Goal: Task Accomplishment & Management: Complete application form

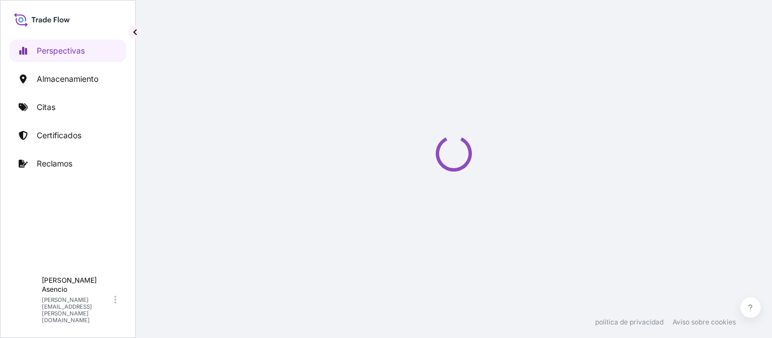
select select "2025"
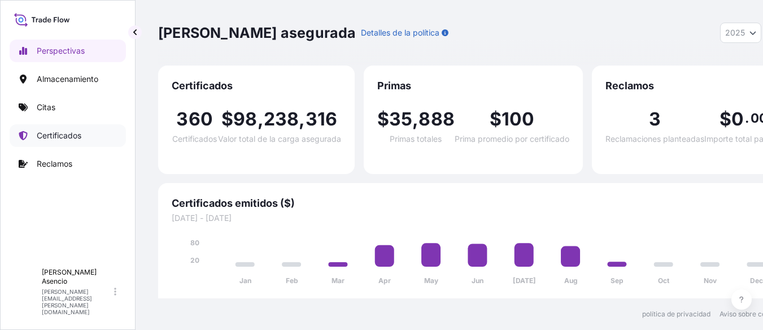
click at [68, 138] on font "Certificados" at bounding box center [59, 136] width 45 height 10
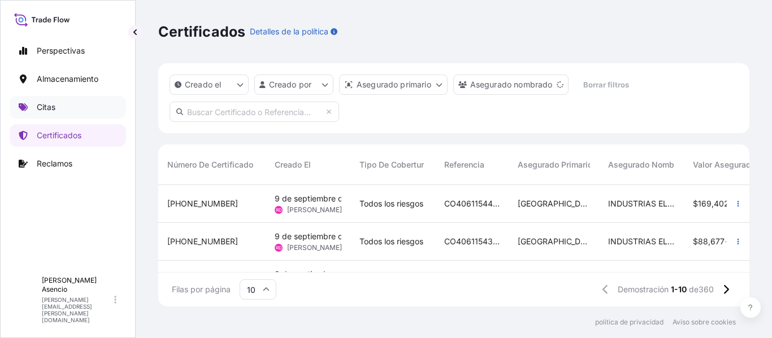
click at [56, 104] on link "Citas" at bounding box center [68, 107] width 116 height 23
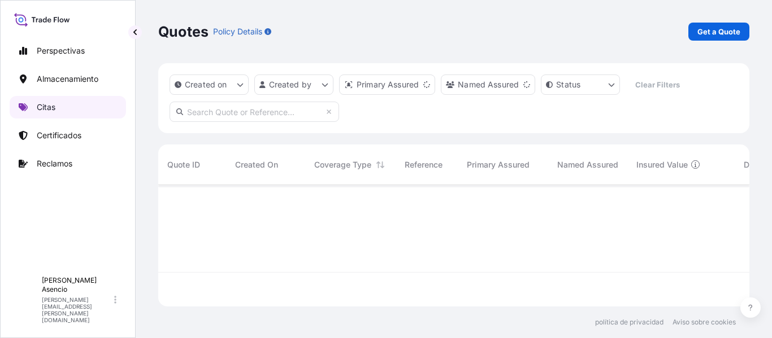
scroll to position [119, 583]
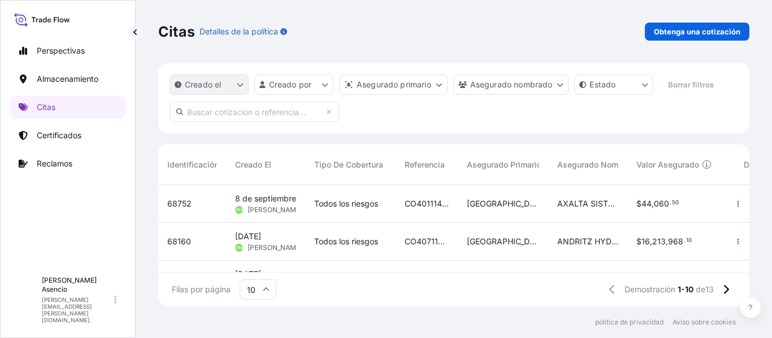
click at [241, 84] on icon "Opciones de filtro createdOn" at bounding box center [240, 84] width 7 height 7
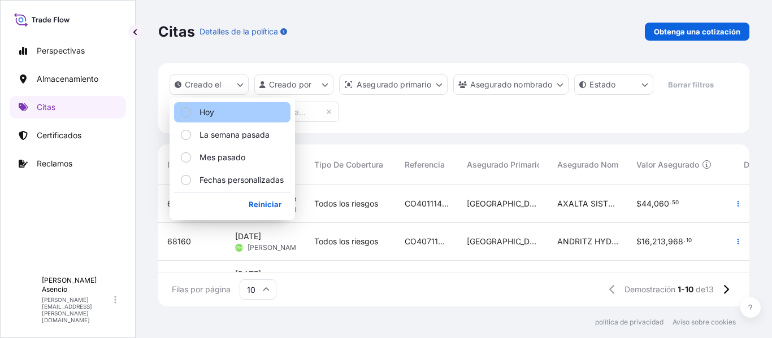
click at [224, 112] on button "Hoy" at bounding box center [232, 112] width 116 height 20
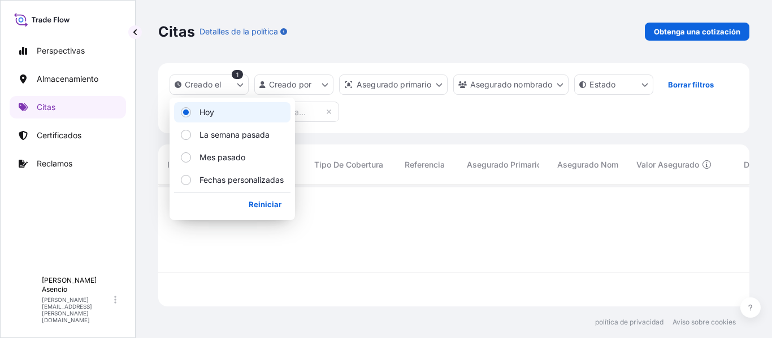
click at [414, 220] on div at bounding box center [661, 228] width 1006 height 87
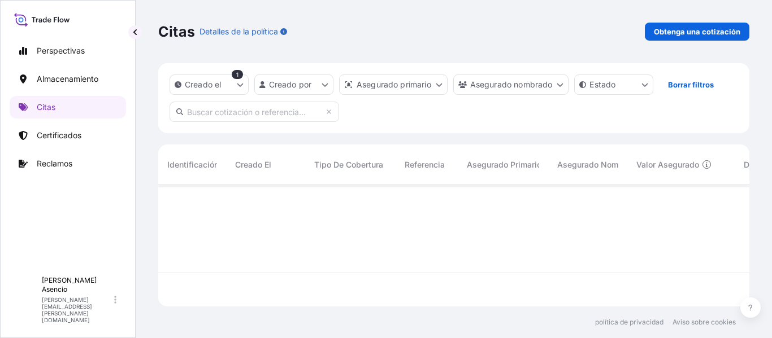
scroll to position [154, 583]
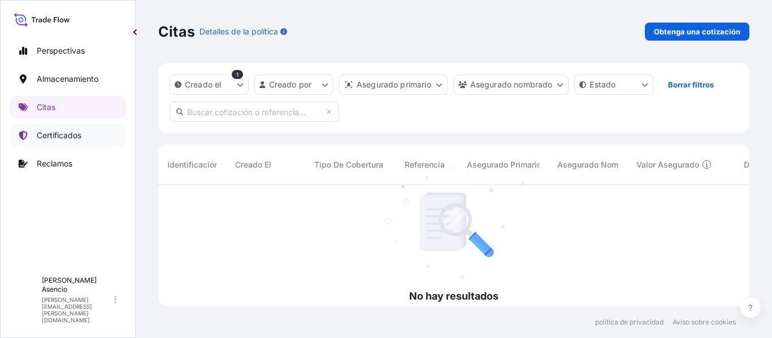
click at [69, 129] on link "Certificados" at bounding box center [68, 135] width 116 height 23
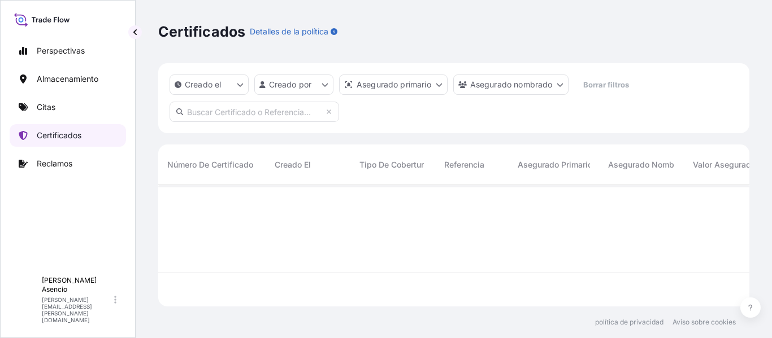
scroll to position [119, 583]
click at [321, 80] on html "Perspectivas Almacenamiento Citas Certificados Reclamos A Andrés Asencio andres…" at bounding box center [386, 169] width 772 height 338
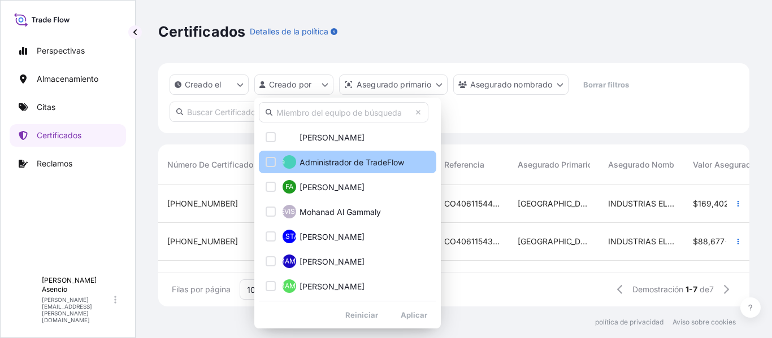
scroll to position [0, 0]
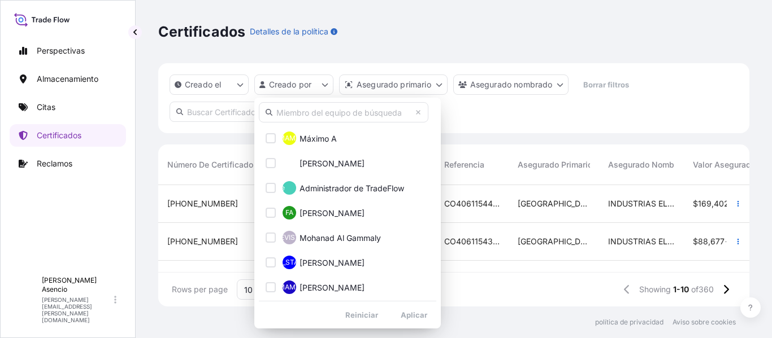
click at [501, 134] on html "Perspectivas Almacenamiento Citas Certificados Reclamos A Andrés Asencio andres…" at bounding box center [386, 169] width 772 height 338
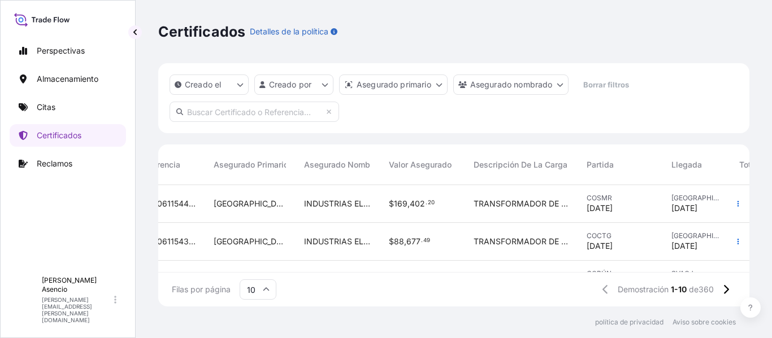
scroll to position [0, 384]
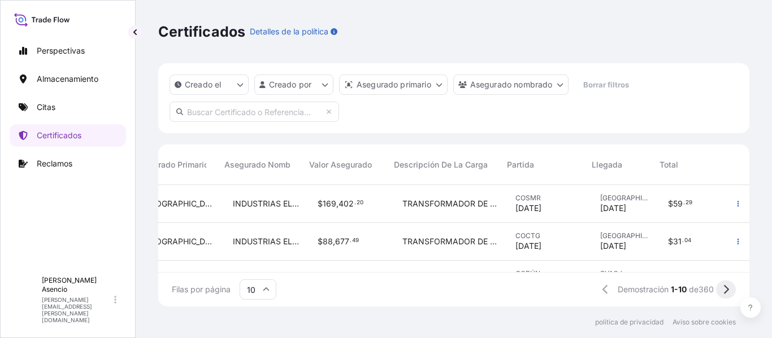
click at [728, 290] on icon at bounding box center [726, 289] width 5 height 9
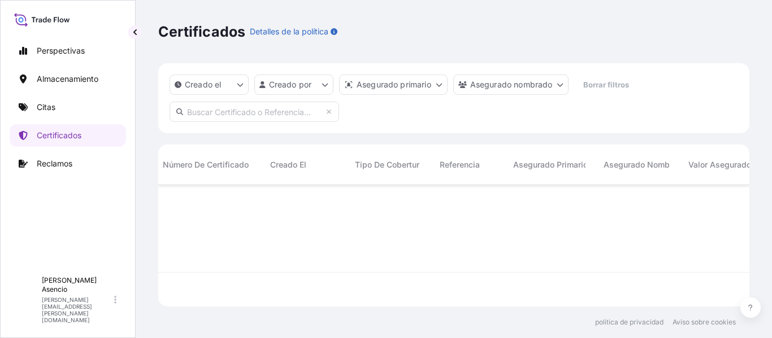
scroll to position [0, 0]
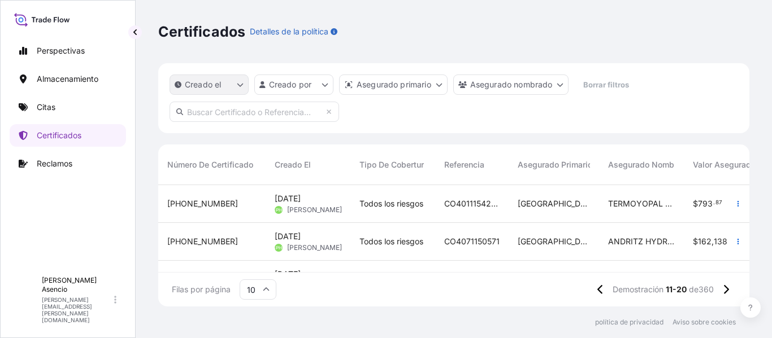
click at [240, 77] on button "Creado el" at bounding box center [208, 85] width 79 height 20
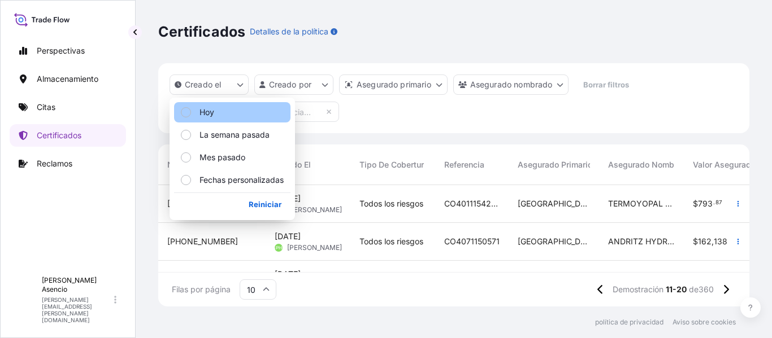
click at [221, 111] on button "Hoy" at bounding box center [232, 112] width 116 height 20
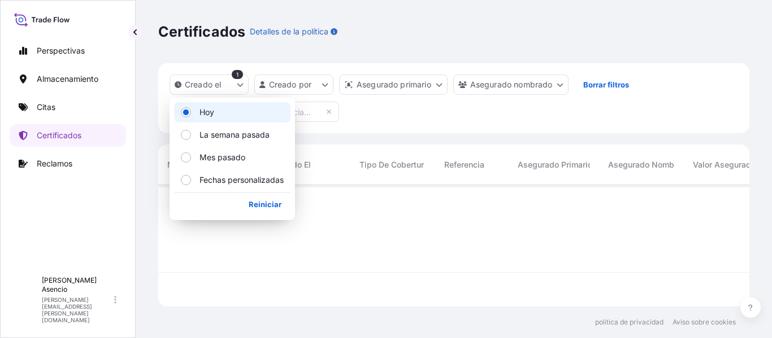
click at [335, 244] on div at bounding box center [641, 228] width 966 height 87
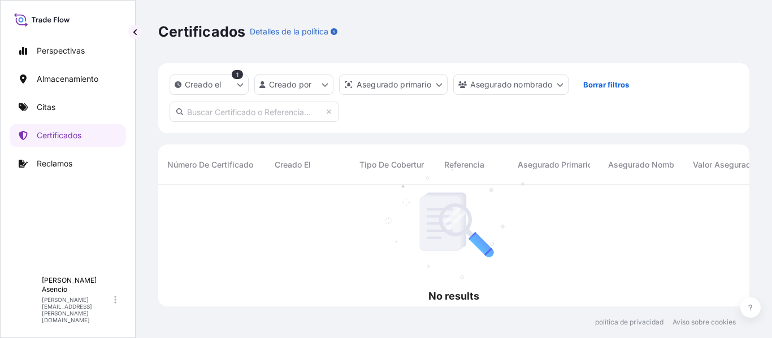
scroll to position [154, 583]
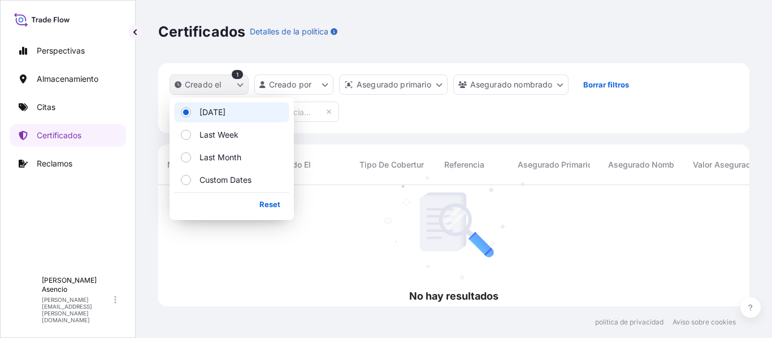
click at [232, 85] on button "Creado el" at bounding box center [208, 85] width 79 height 20
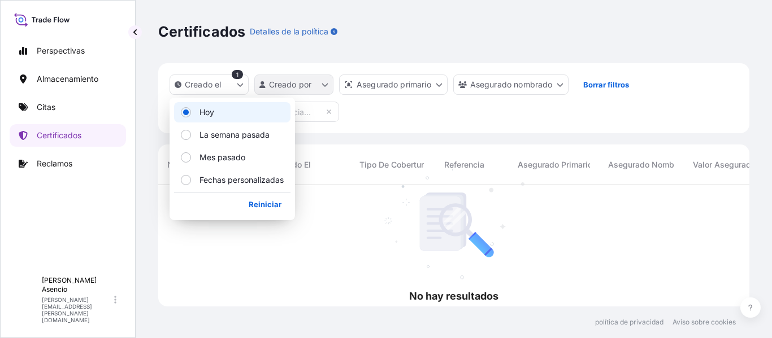
click at [301, 82] on html "Perspectivas Almacenamiento Citas Certificados Reclamos A Andrés Asencio andres…" at bounding box center [386, 169] width 772 height 338
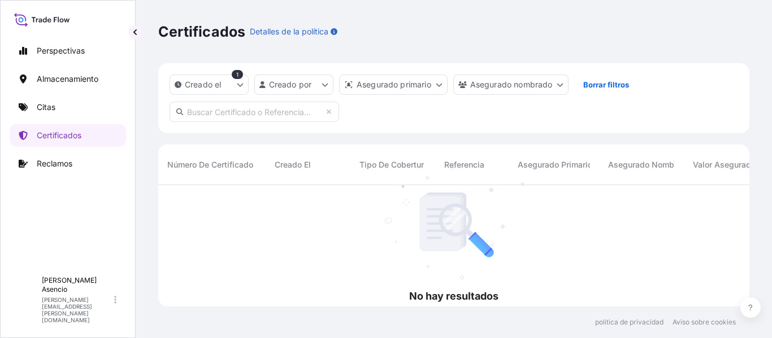
click at [234, 93] on html "Perspectivas Almacenamiento Citas Certificados Reclamos A Andrés Asencio andres…" at bounding box center [386, 169] width 772 height 338
click at [233, 84] on button "Creado el" at bounding box center [208, 85] width 79 height 20
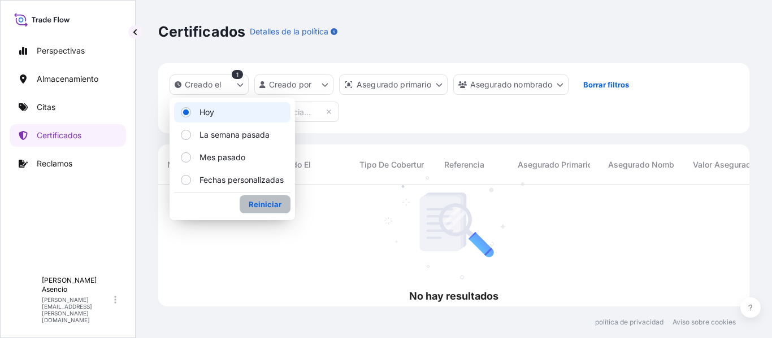
click at [262, 202] on font "Reiniciar" at bounding box center [265, 204] width 33 height 9
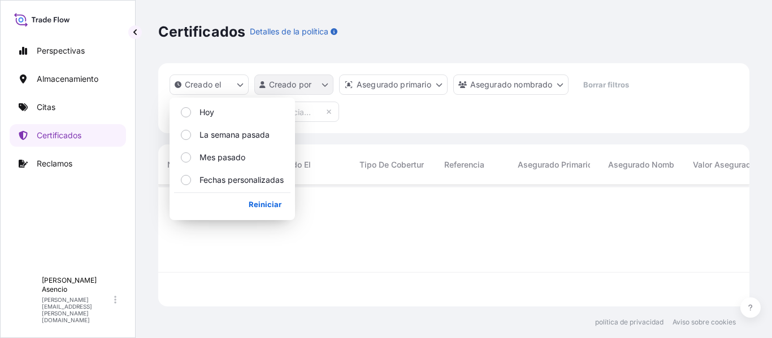
click at [291, 83] on html "Perspectivas Almacenamiento Citas Certificados Reclamos A Andrés Asencio andres…" at bounding box center [386, 169] width 772 height 338
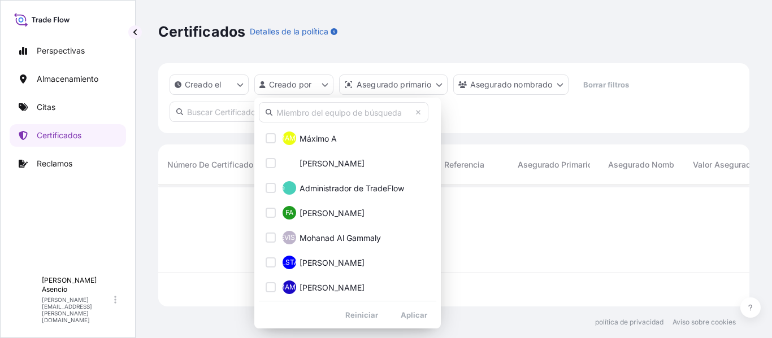
click at [306, 114] on input "text" at bounding box center [343, 112] width 169 height 20
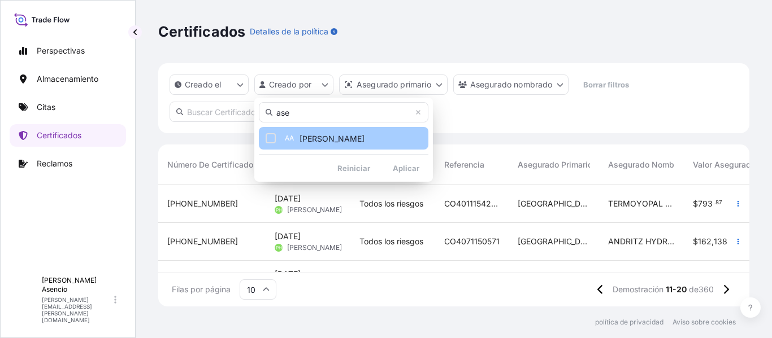
type input "ase"
click at [318, 131] on button "AA Andres Asencio" at bounding box center [343, 138] width 169 height 23
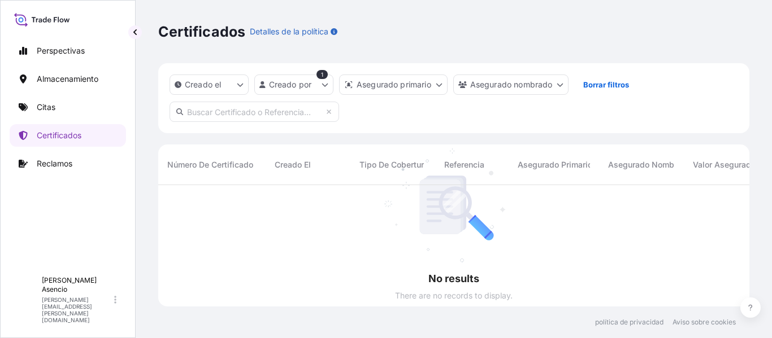
scroll to position [154, 583]
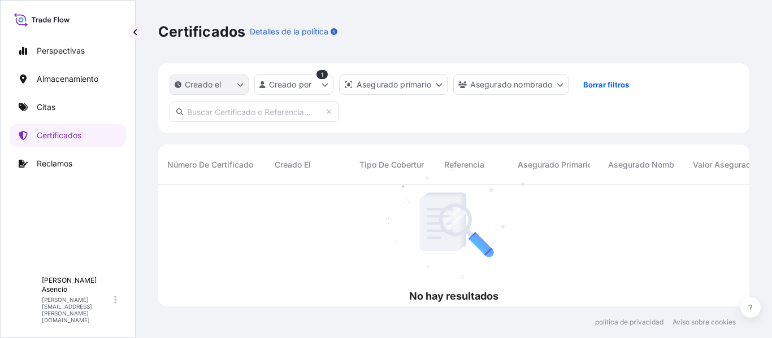
click at [219, 85] on font "Creado el" at bounding box center [203, 85] width 36 height 10
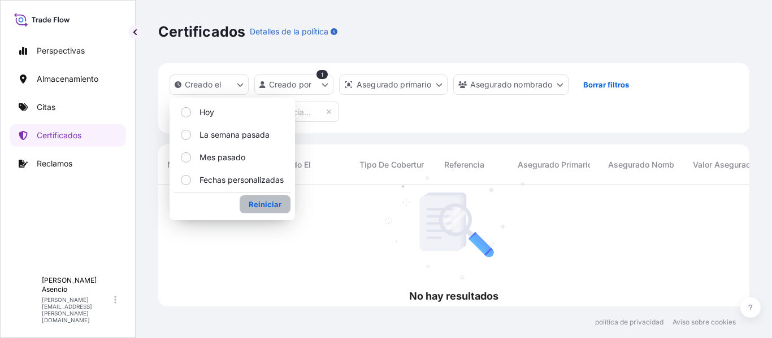
click at [263, 208] on font "Reiniciar" at bounding box center [265, 204] width 33 height 9
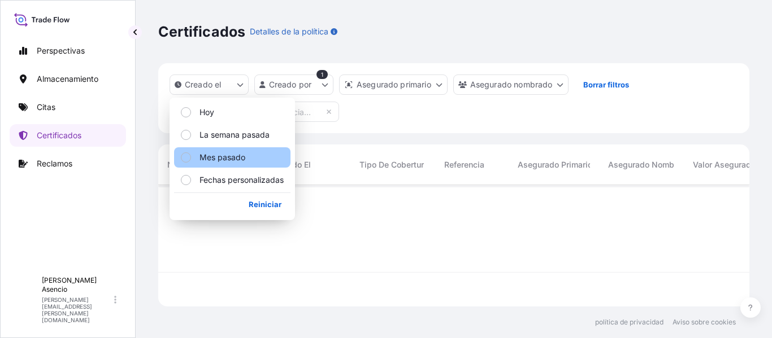
click at [229, 154] on font "Mes pasado" at bounding box center [222, 158] width 46 height 10
click at [376, 116] on div "Creado el 1 Creado por 1 Asegurado primario Asegurado nombrado Borrar filtros" at bounding box center [453, 98] width 591 height 70
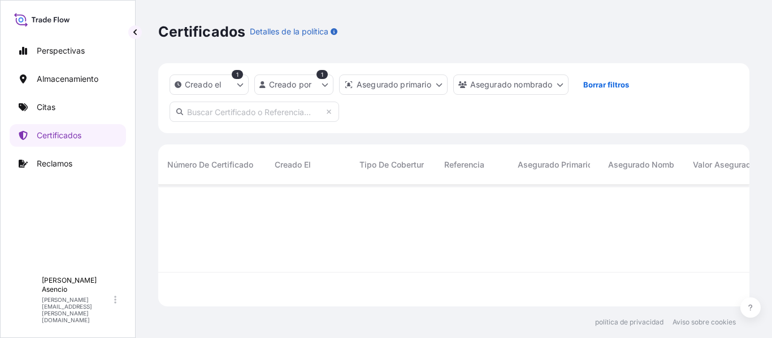
scroll to position [154, 583]
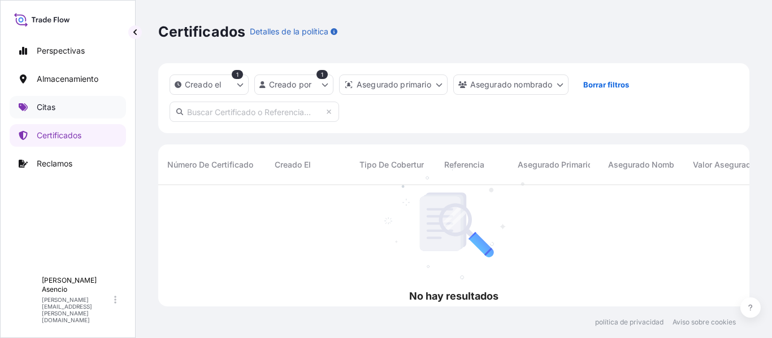
click at [63, 108] on link "Citas" at bounding box center [68, 107] width 116 height 23
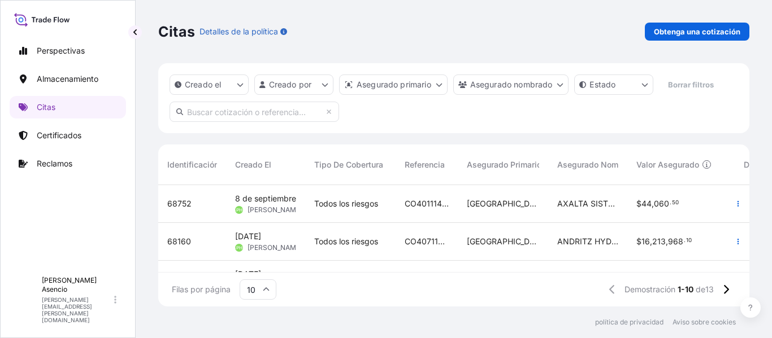
click at [276, 112] on input "text" at bounding box center [253, 112] width 169 height 20
paste input "31619-371-1"
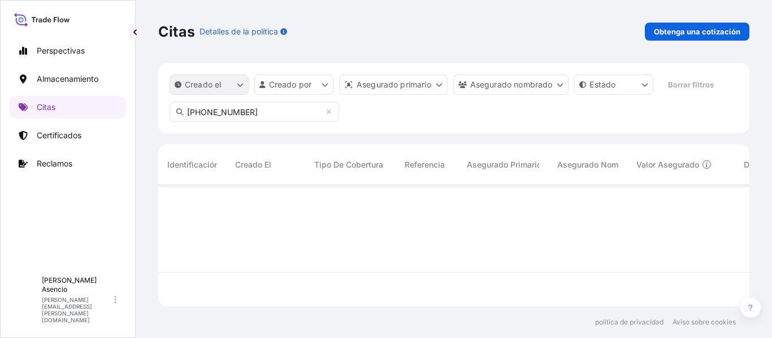
type input "31619-371-1"
click at [234, 86] on button "Creado el" at bounding box center [208, 85] width 79 height 20
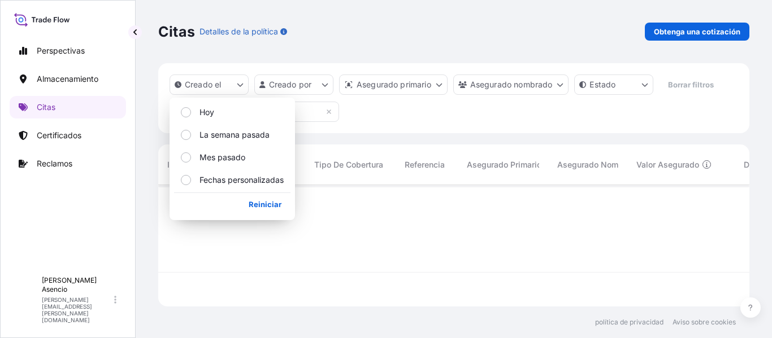
click at [375, 105] on div "Creado el Creado por Asegurado primario Asegurado nombrado Estado Borrar filtro…" at bounding box center [453, 98] width 591 height 70
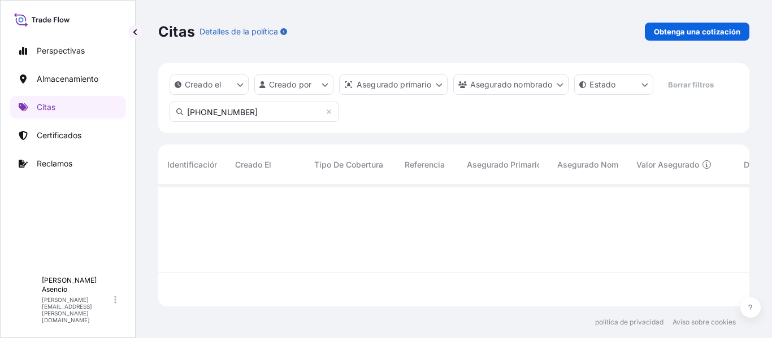
scroll to position [154, 583]
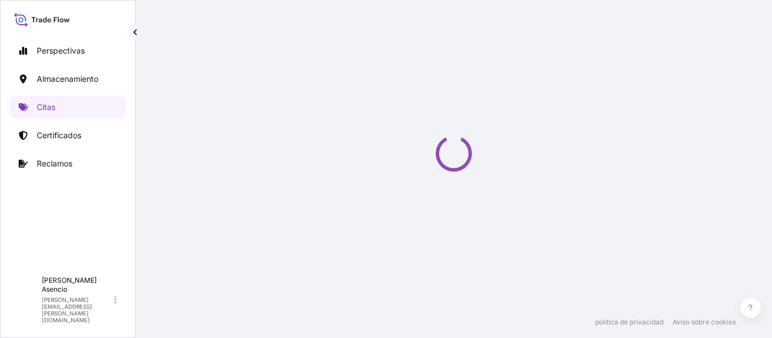
select select "Water"
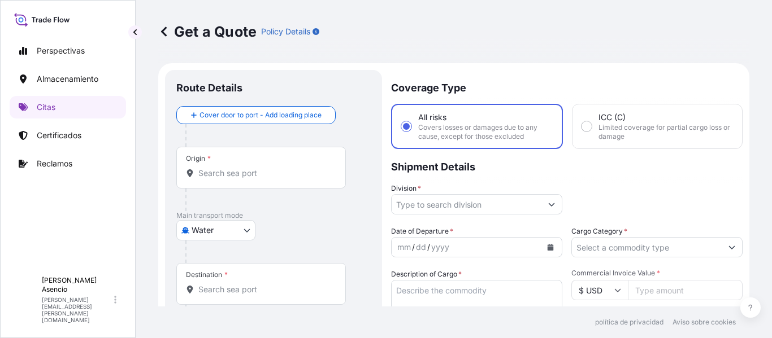
scroll to position [18, 0]
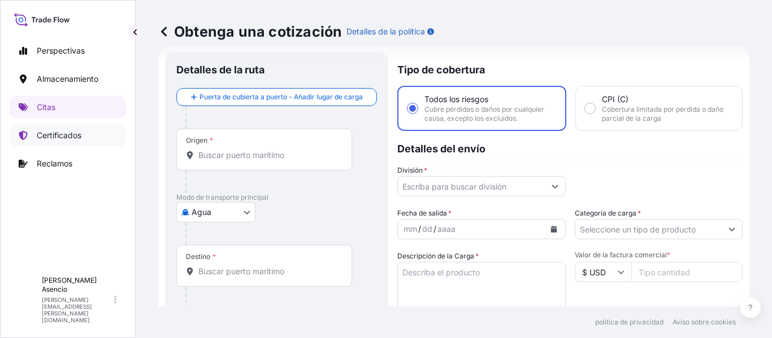
click at [69, 134] on font "Certificados" at bounding box center [59, 136] width 45 height 10
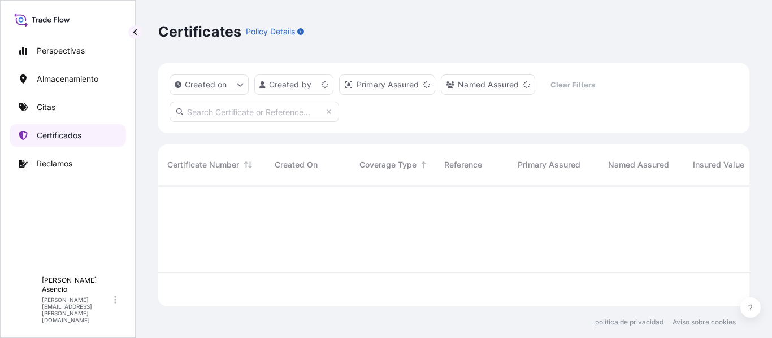
scroll to position [119, 583]
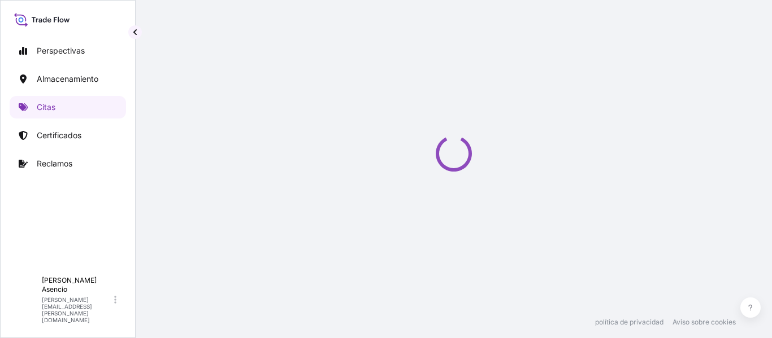
scroll to position [18, 0]
select select "Water"
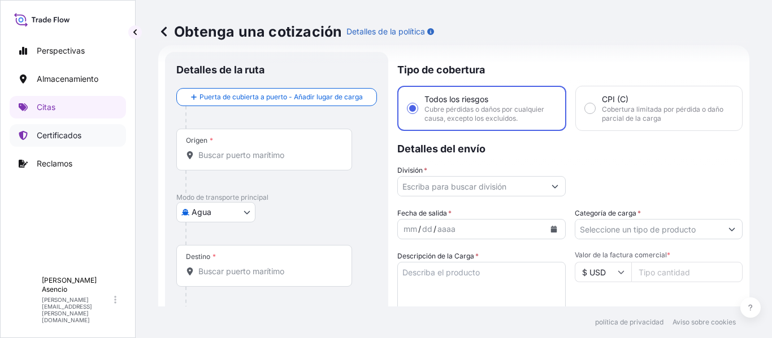
click at [60, 131] on font "Certificados" at bounding box center [59, 136] width 45 height 10
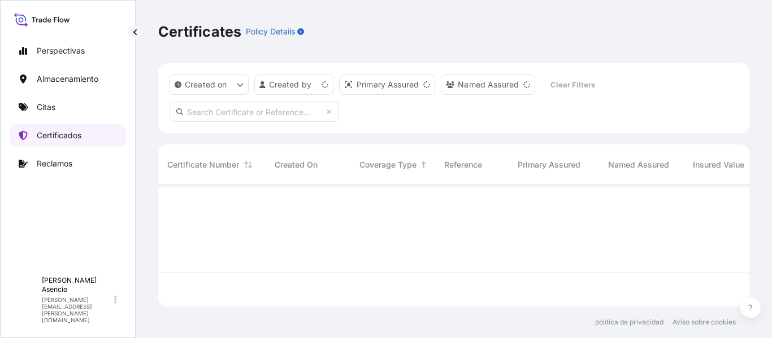
scroll to position [119, 583]
